Goal: Task Accomplishment & Management: Use online tool/utility

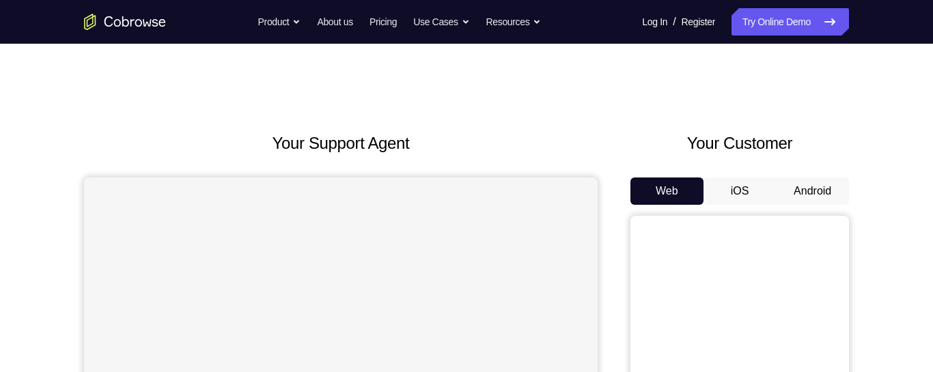
click at [805, 191] on button "Android" at bounding box center [812, 191] width 73 height 27
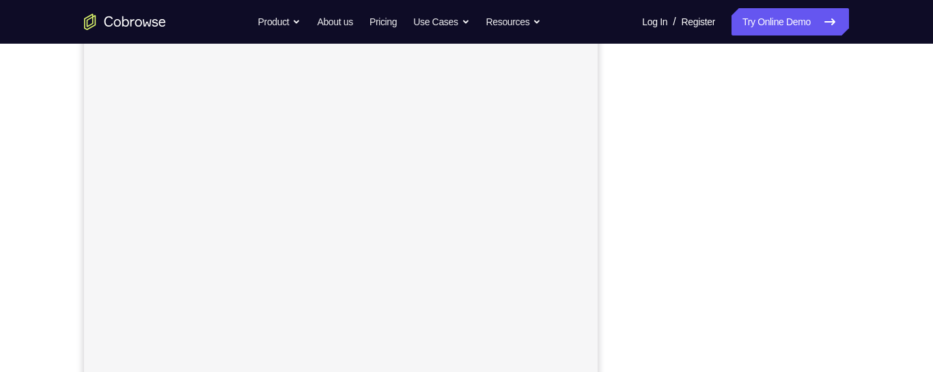
scroll to position [245, 0]
click at [779, 19] on link "Try Online Demo" at bounding box center [789, 21] width 117 height 27
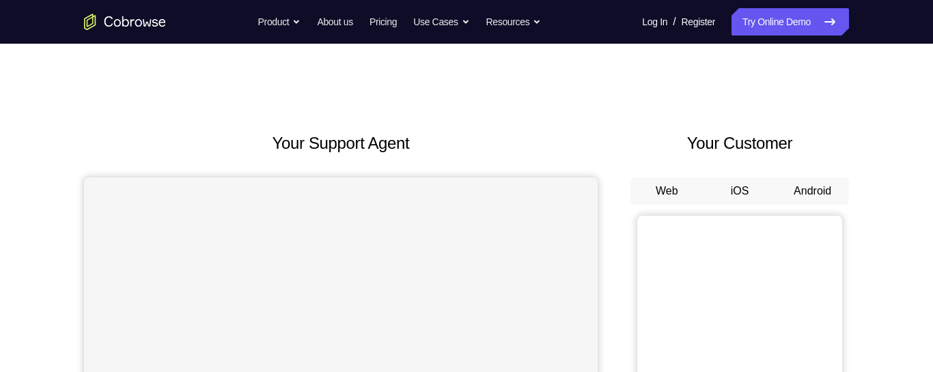
click at [813, 188] on button "Android" at bounding box center [812, 191] width 73 height 27
click at [821, 189] on button "Android" at bounding box center [812, 191] width 73 height 27
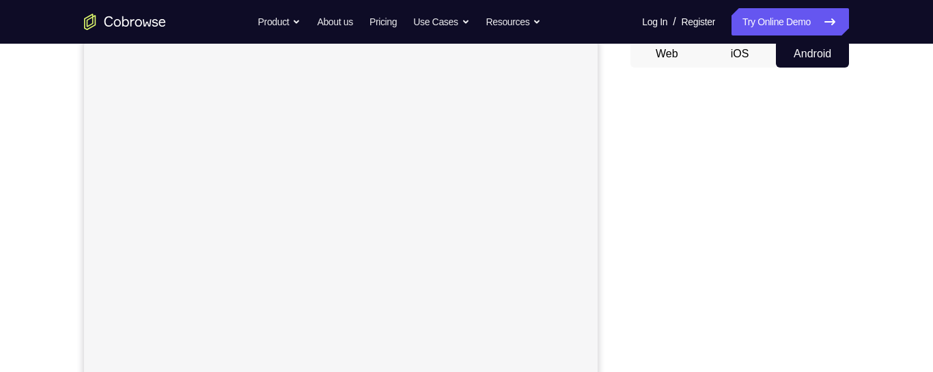
scroll to position [135, 0]
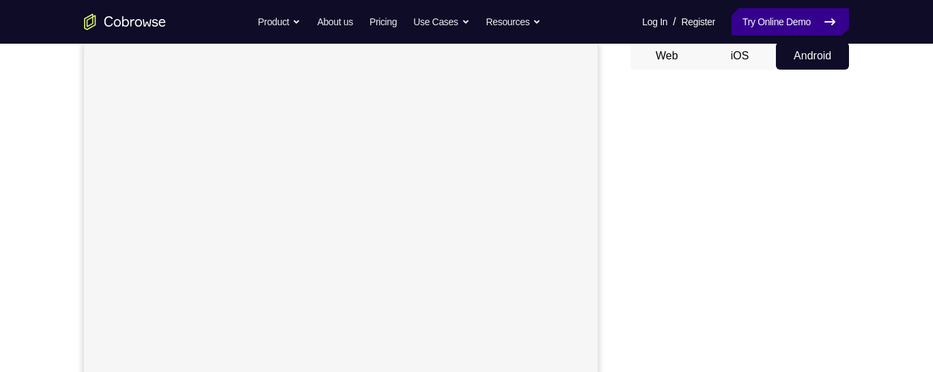
click at [794, 23] on link "Try Online Demo" at bounding box center [789, 21] width 117 height 27
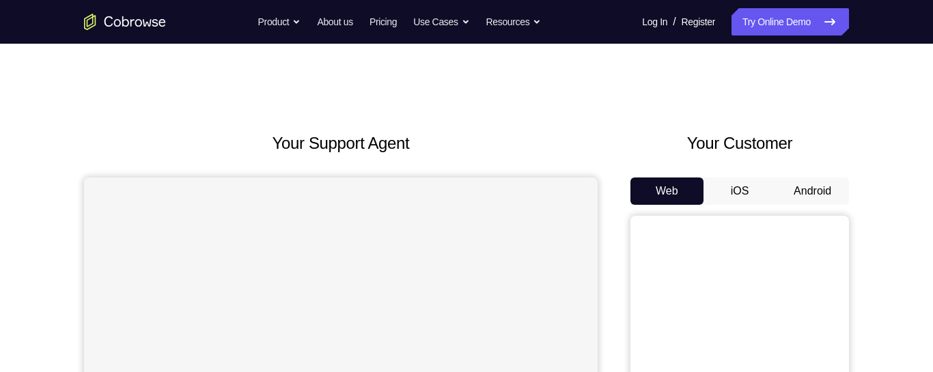
click at [816, 189] on button "Android" at bounding box center [812, 191] width 73 height 27
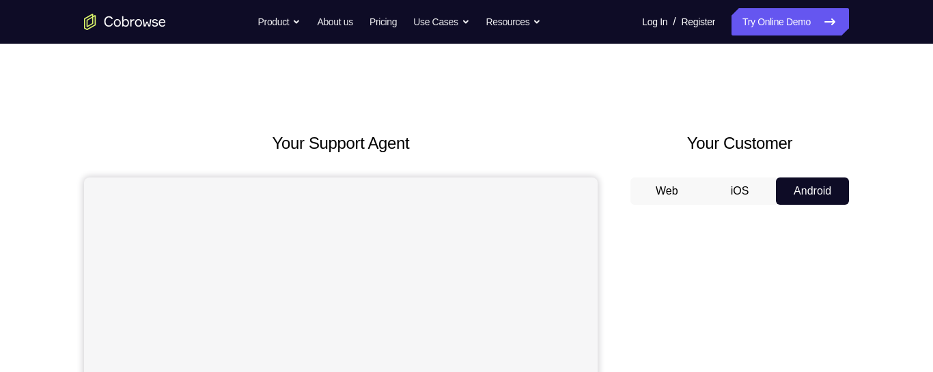
scroll to position [1, 0]
